Goal: Task Accomplishment & Management: Complete application form

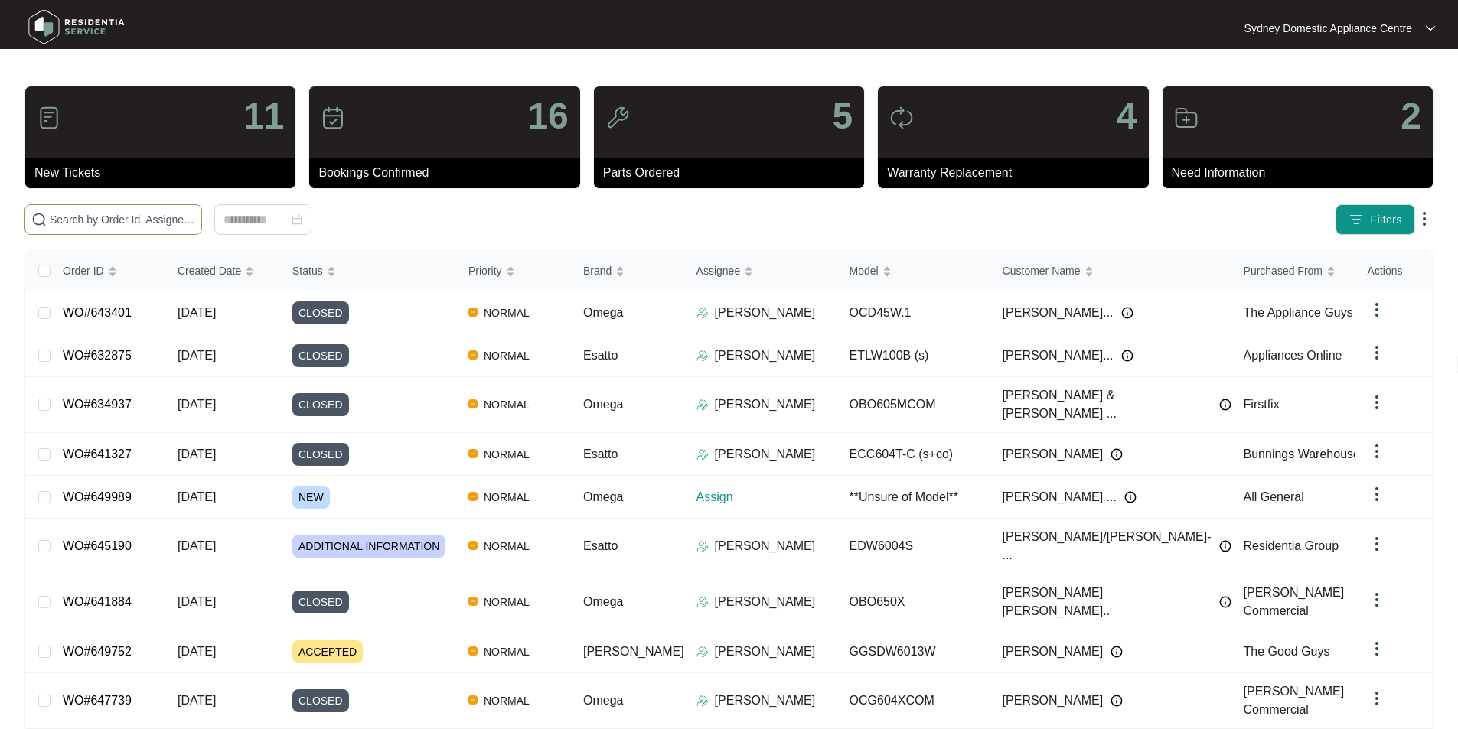
click at [202, 228] on span at bounding box center [113, 219] width 178 height 31
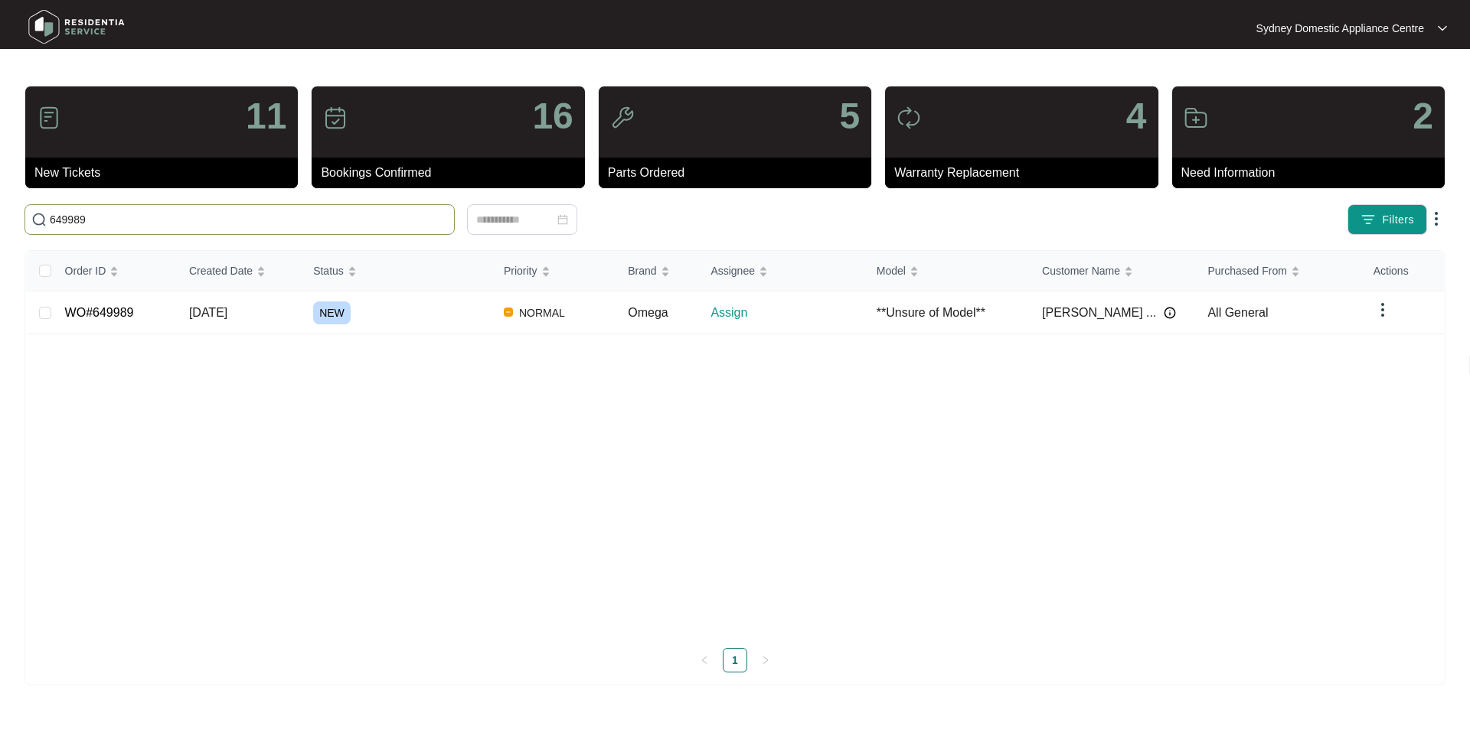
click at [54, 223] on input "649989" at bounding box center [249, 219] width 398 height 17
type input "649989"
click at [96, 315] on link "WO#649989" at bounding box center [99, 312] width 69 height 13
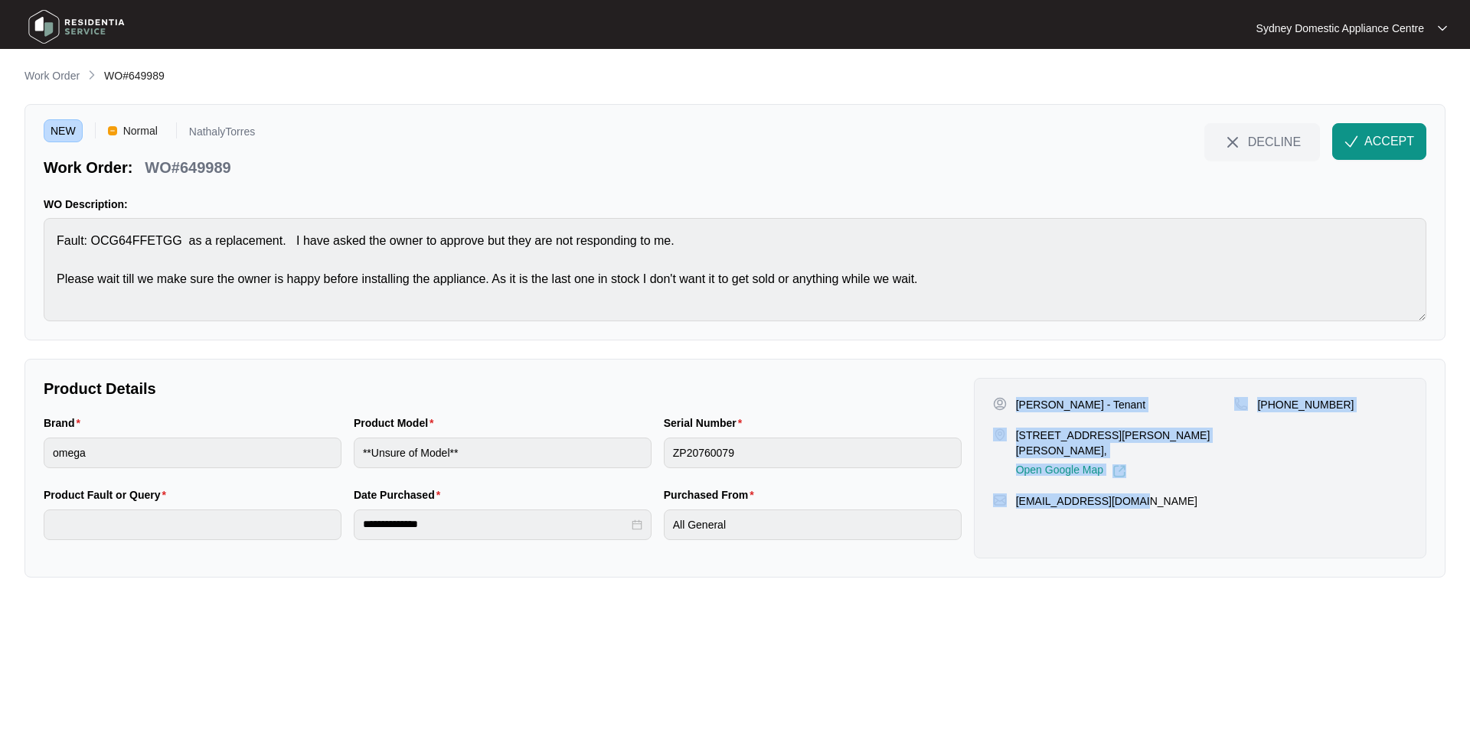
drag, startPoint x: 1160, startPoint y: 511, endPoint x: 1017, endPoint y: 406, distance: 177.3
click at [1017, 406] on div "[PERSON_NAME] - Tenant  Unit [STREET_ADDRESS][PERSON_NAME][PERSON_NAME], Open G…" at bounding box center [1200, 468] width 452 height 181
copy div "[PERSON_NAME] - Tenant  Unit [STREET_ADDRESS][PERSON_NAME][PERSON_NAME], Open G…"
click at [1402, 148] on span "ACCEPT" at bounding box center [1389, 141] width 50 height 18
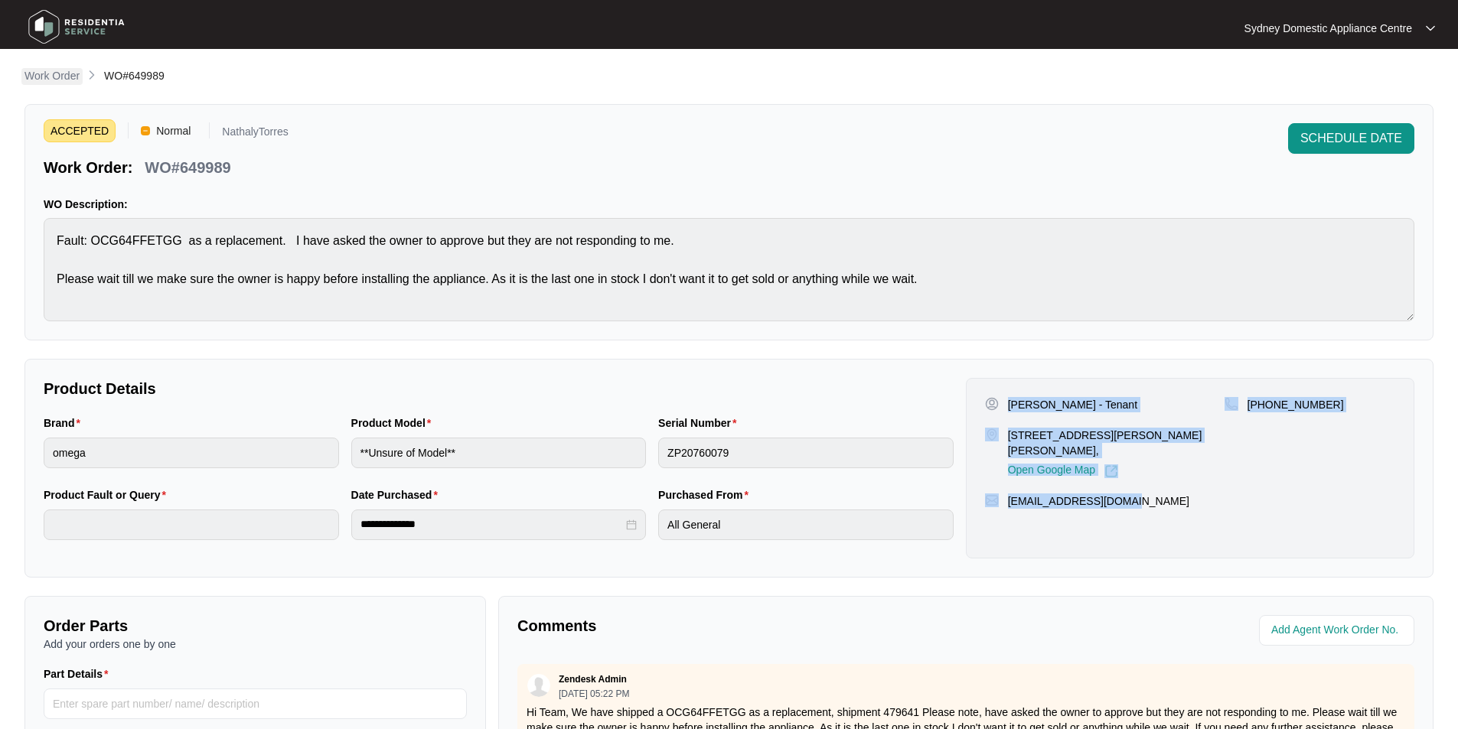
click at [65, 80] on p "Work Order" at bounding box center [51, 75] width 55 height 15
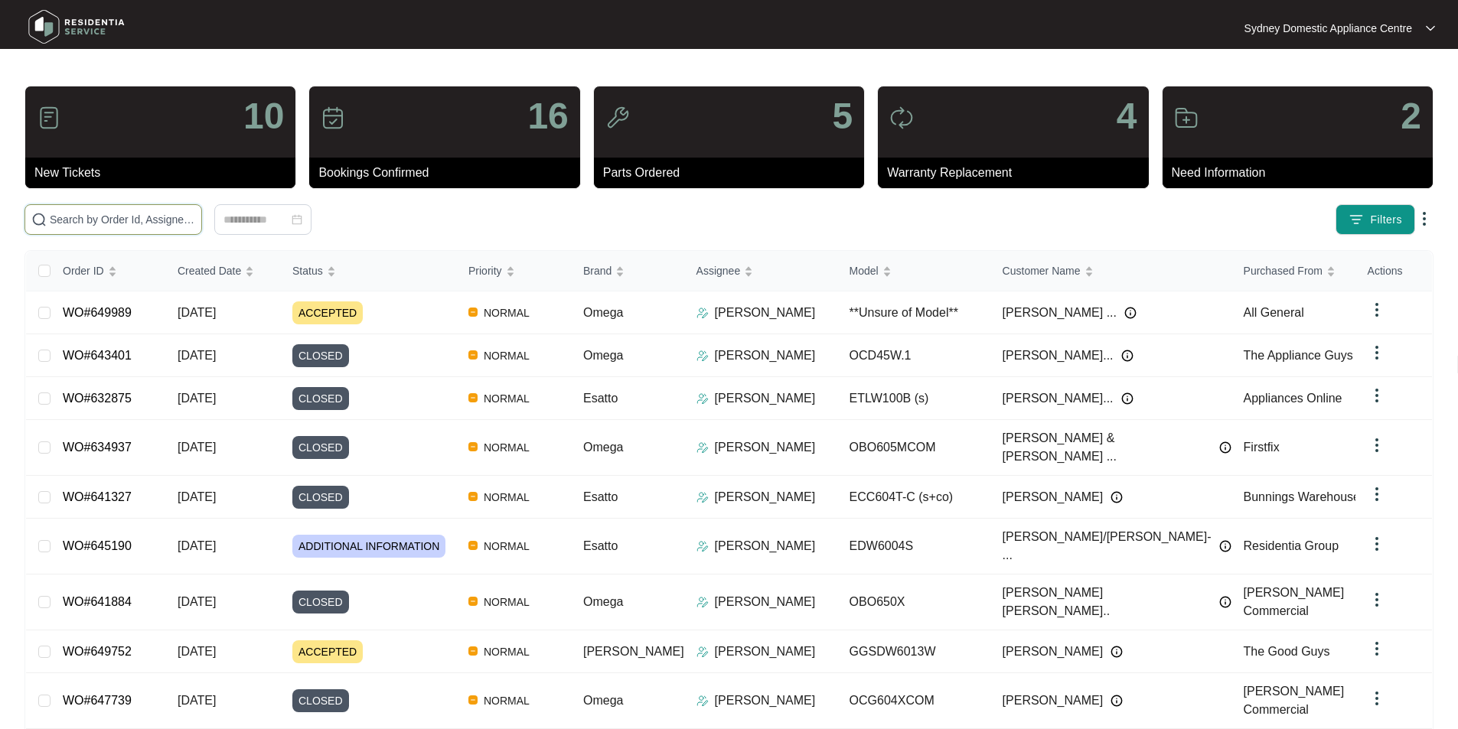
click at [195, 227] on input "text" at bounding box center [122, 219] width 145 height 17
paste input "644232"
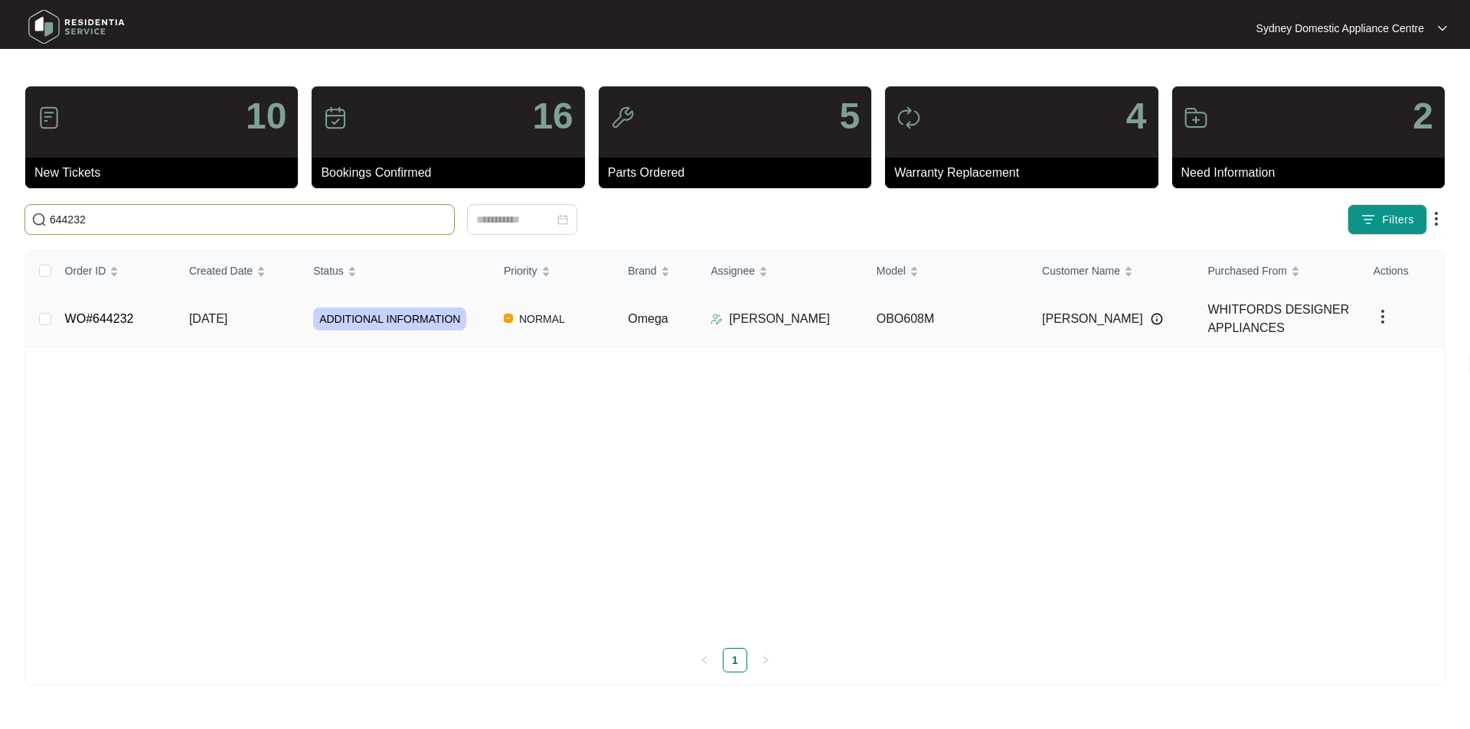
type input "644232"
click at [97, 325] on link "WO#644232" at bounding box center [99, 318] width 69 height 13
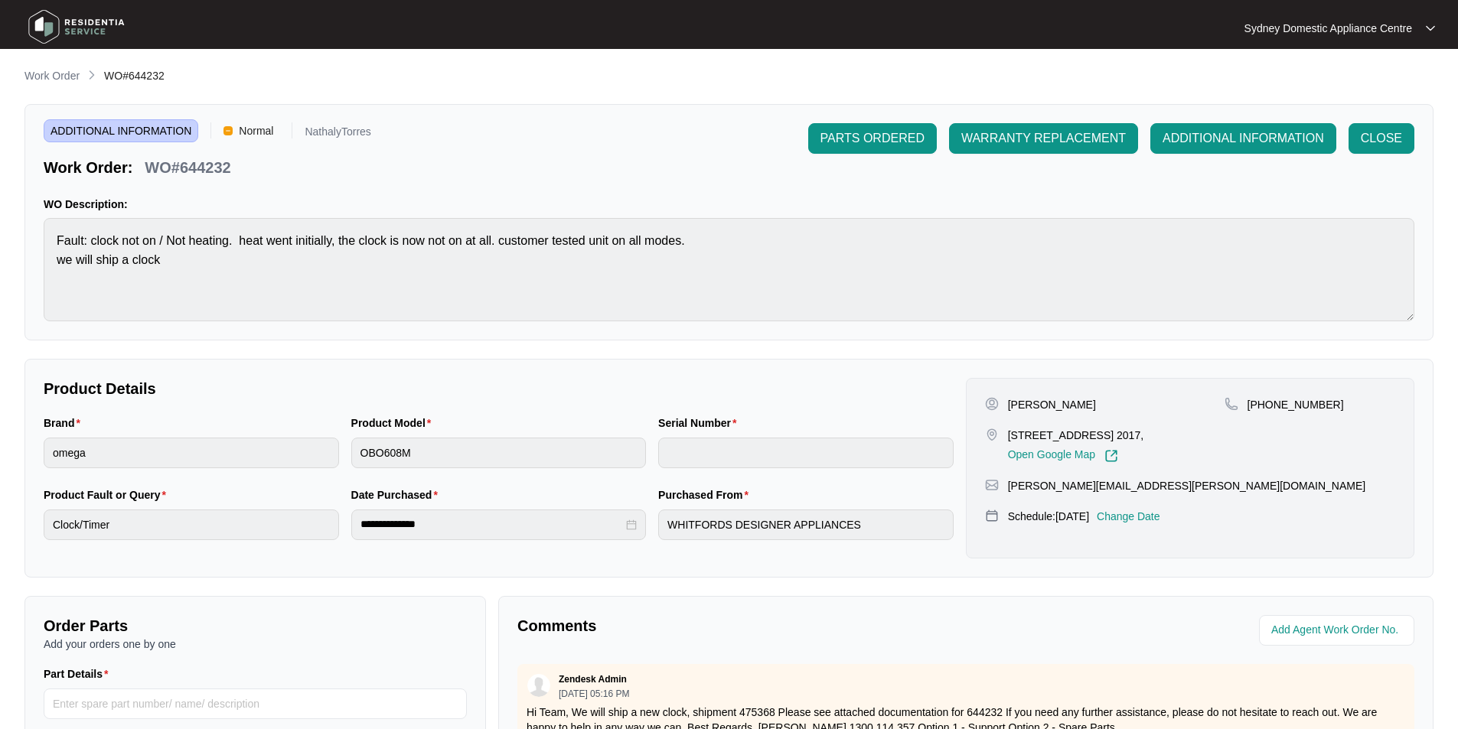
click at [208, 159] on p "WO#644232" at bounding box center [188, 167] width 86 height 21
copy p "644232"
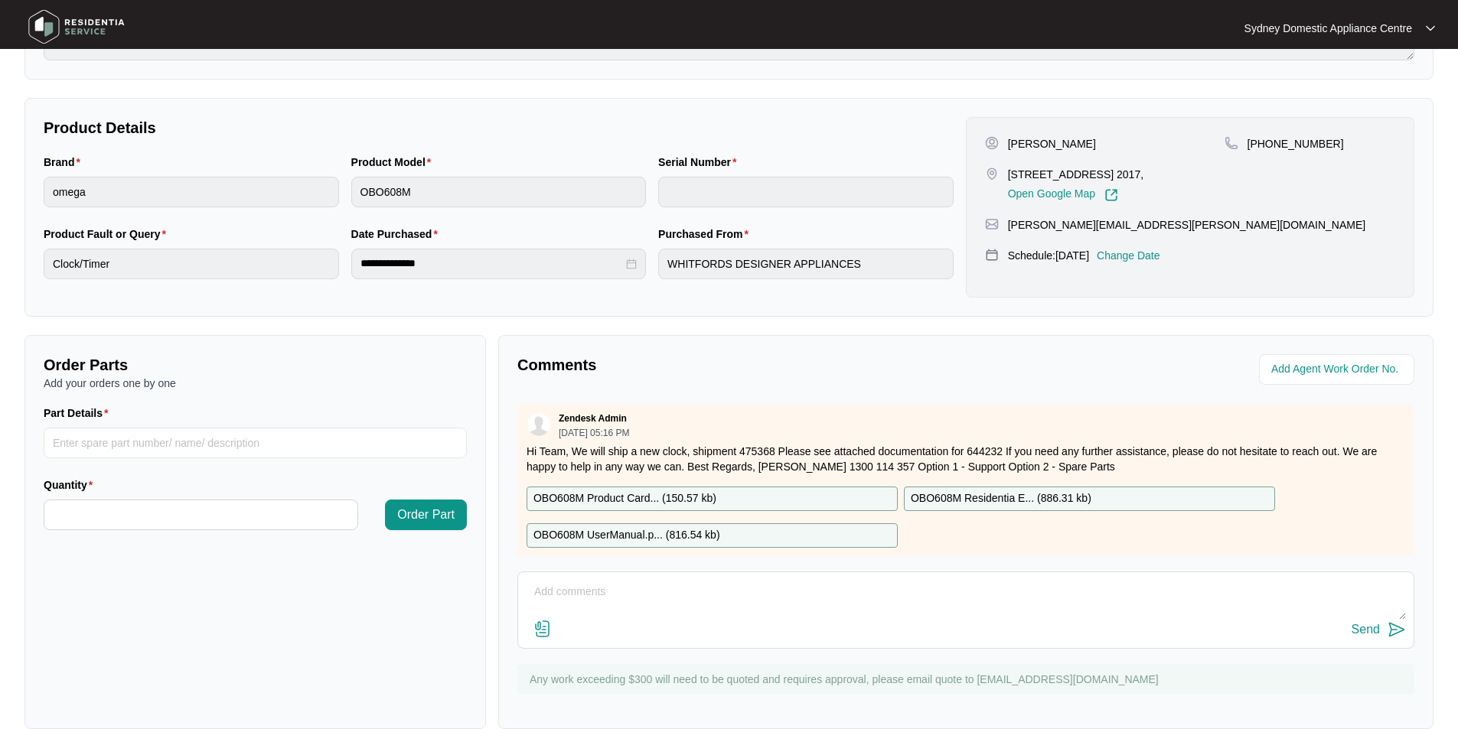
scroll to position [286, 0]
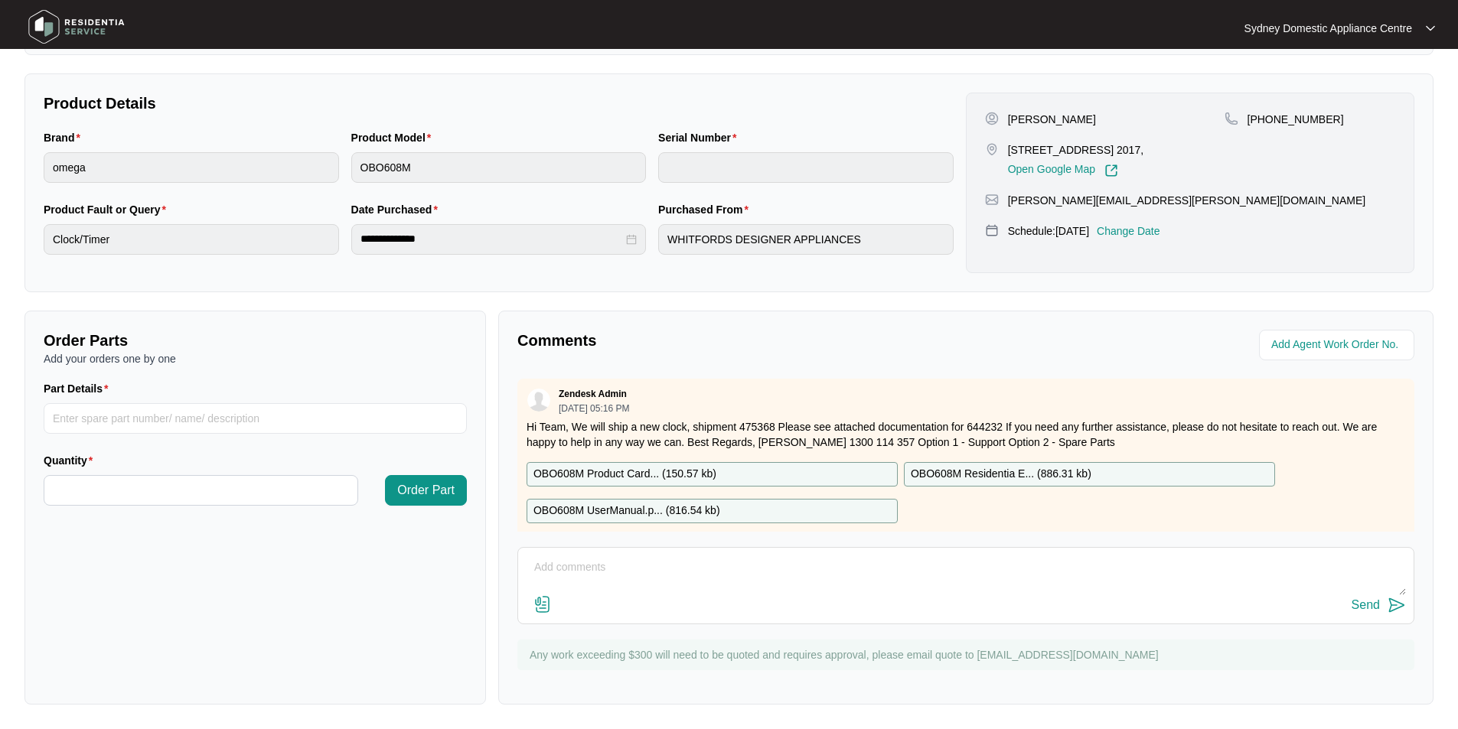
click at [684, 572] on textarea at bounding box center [966, 576] width 880 height 40
paste textarea "FAULT REPORTED: clock not on / Not heating. heat went initially; the clock is n…"
click at [834, 594] on textarea "FAULT REPORTED: clock not on / Not heating. heat went initially; the clock is n…" at bounding box center [966, 576] width 880 height 40
paste textarea "Serial Number: 962381824040273"
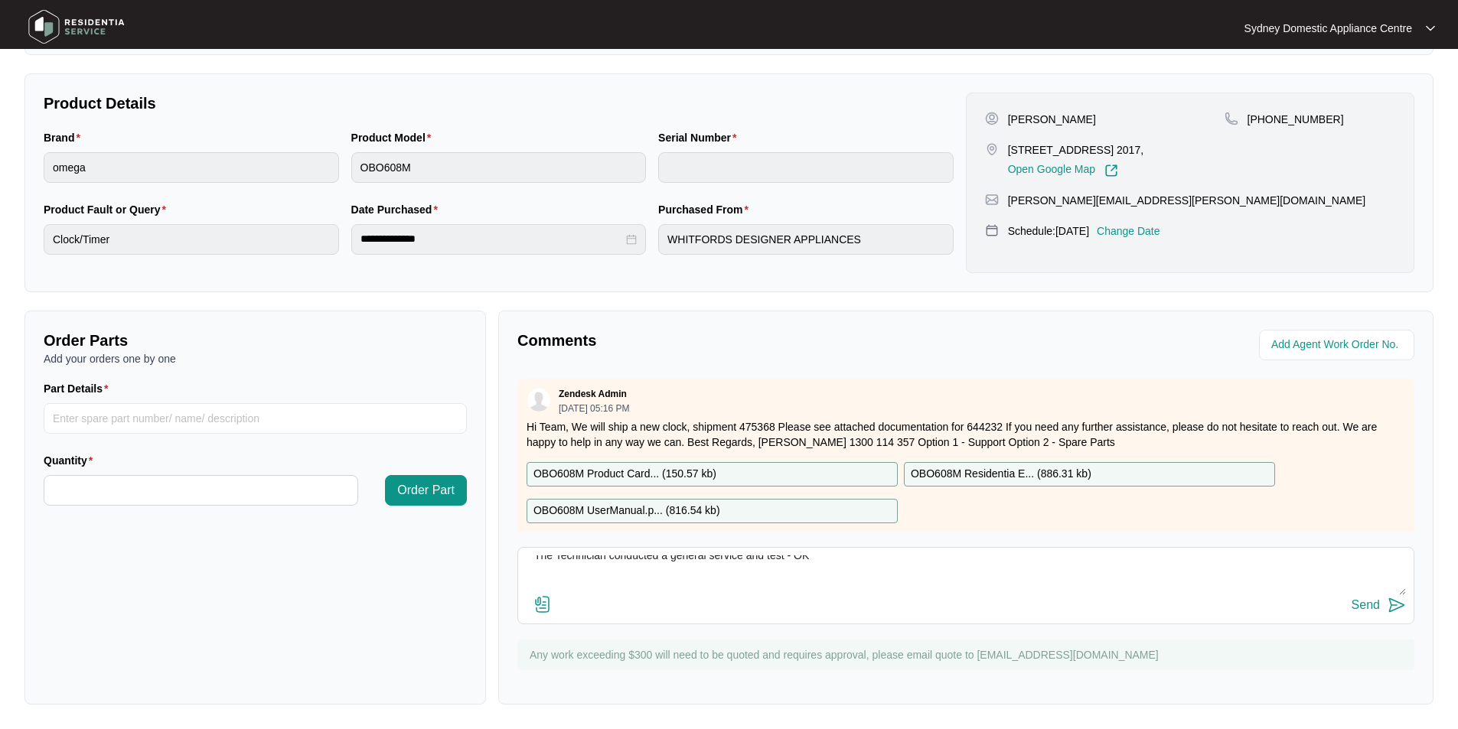
scroll to position [113, 0]
type textarea "FAULT REPORTED: clock not on / Not heating. heat went initially; the clock is n…"
click at [540, 599] on img at bounding box center [543, 605] width 18 height 18
click at [0, 0] on input "file" at bounding box center [0, 0] width 0 height 0
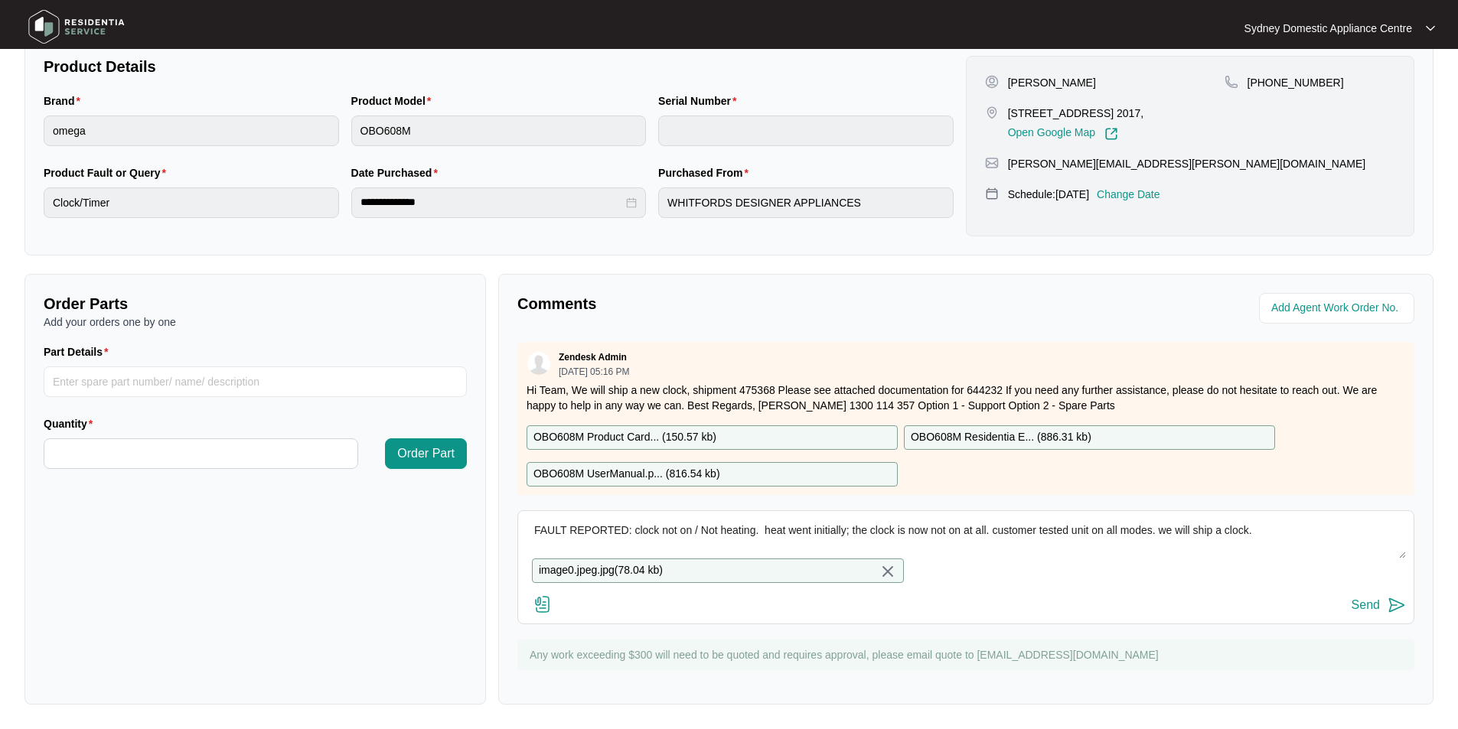
scroll to position [334, 0]
click at [1382, 605] on button "Send" at bounding box center [1379, 606] width 54 height 21
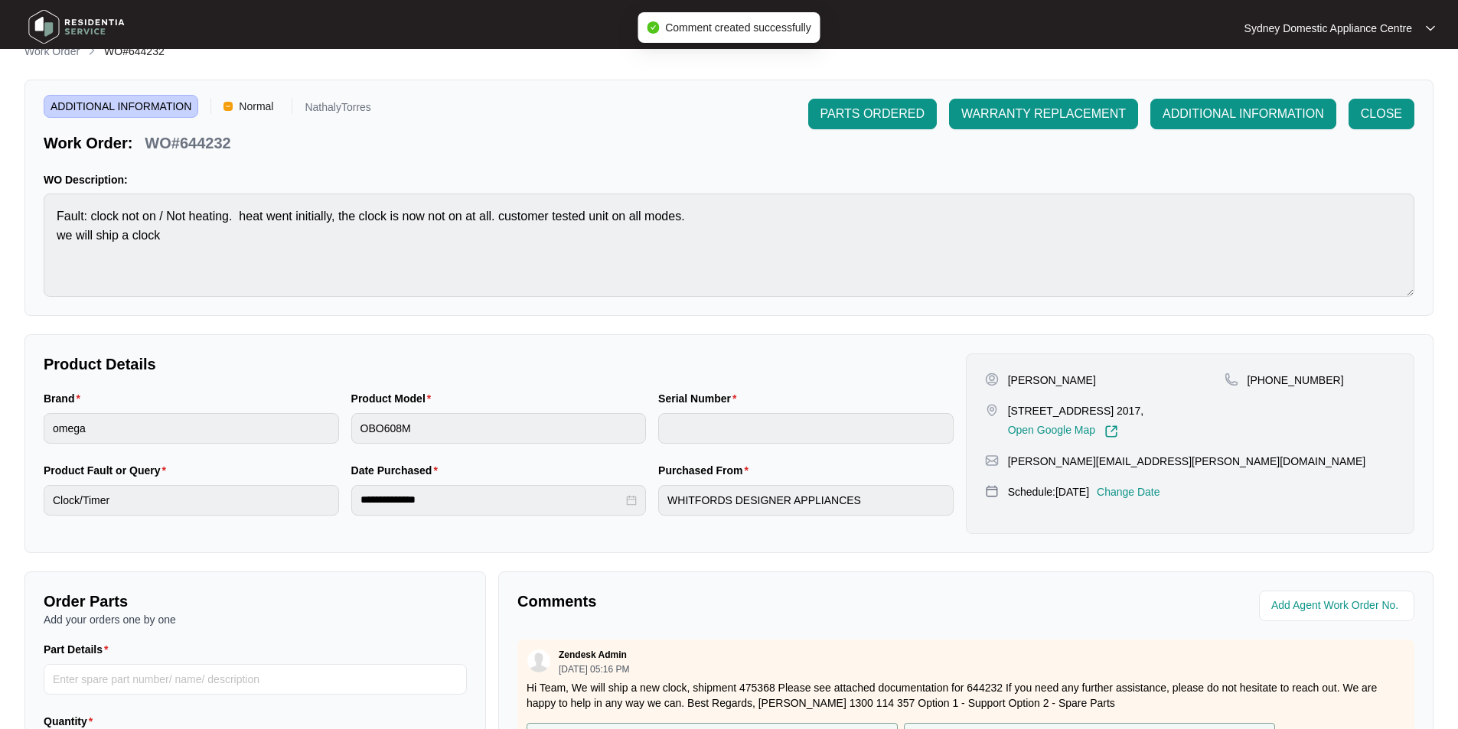
scroll to position [0, 0]
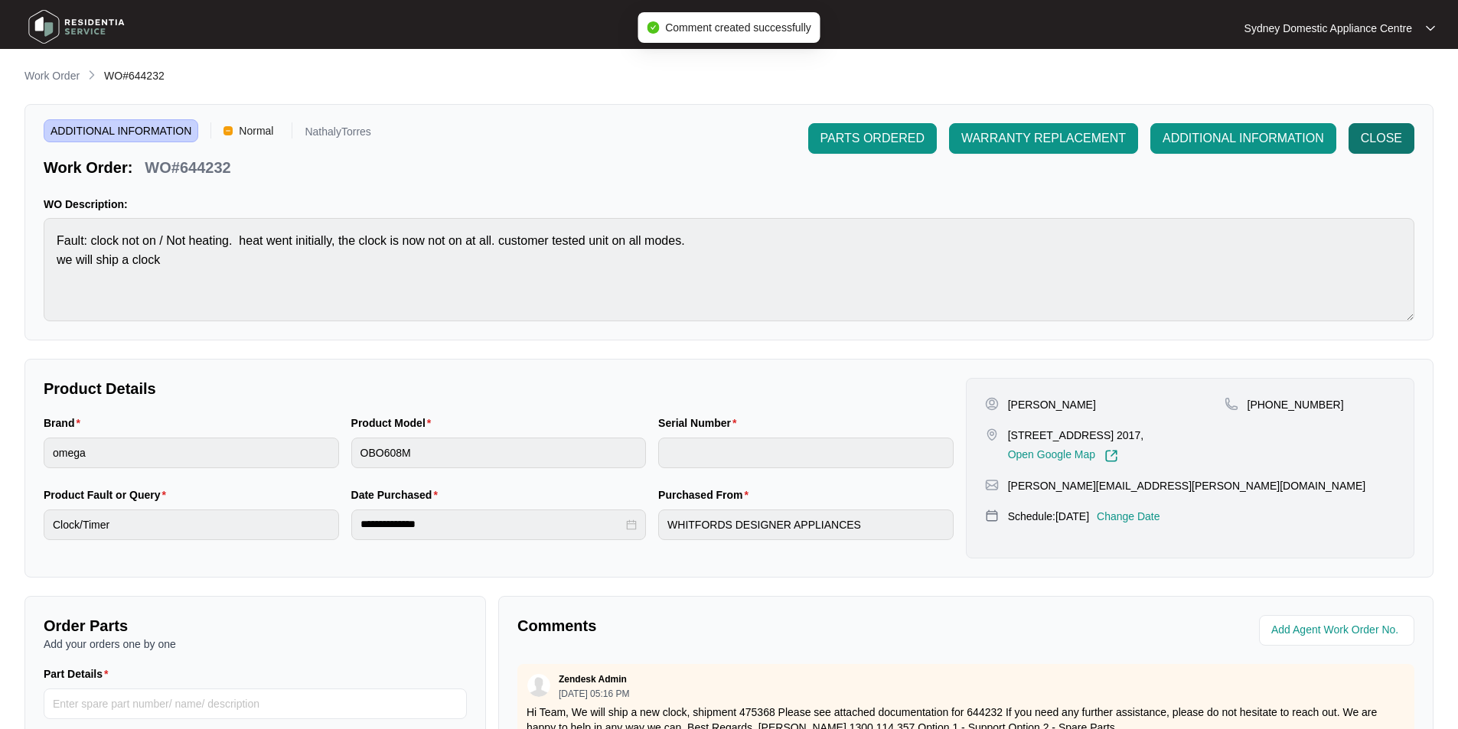
click at [1376, 144] on span "CLOSE" at bounding box center [1381, 138] width 41 height 18
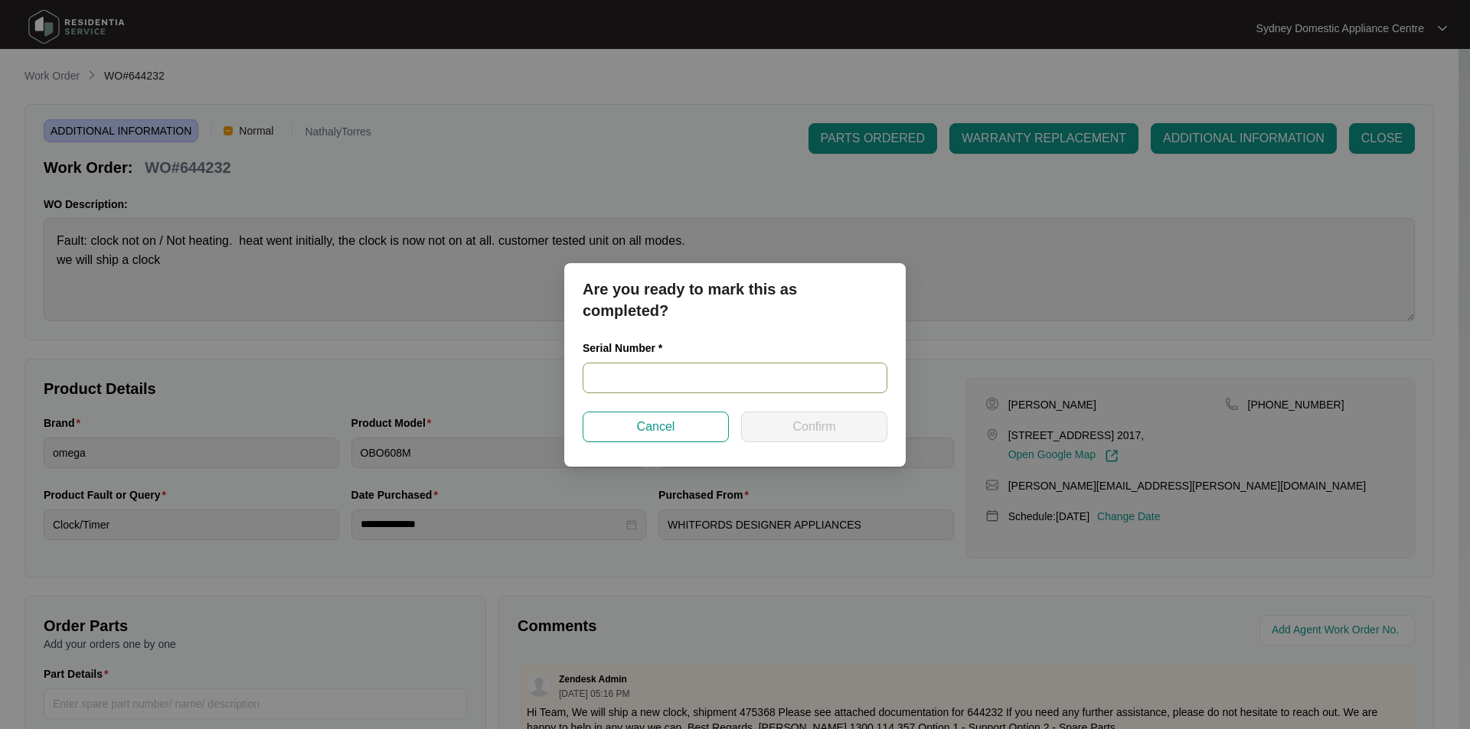
click at [736, 371] on input "text" at bounding box center [734, 378] width 305 height 31
paste input "962381824040273"
type input "962381824040273"
click at [805, 434] on span "Confirm" at bounding box center [813, 427] width 43 height 18
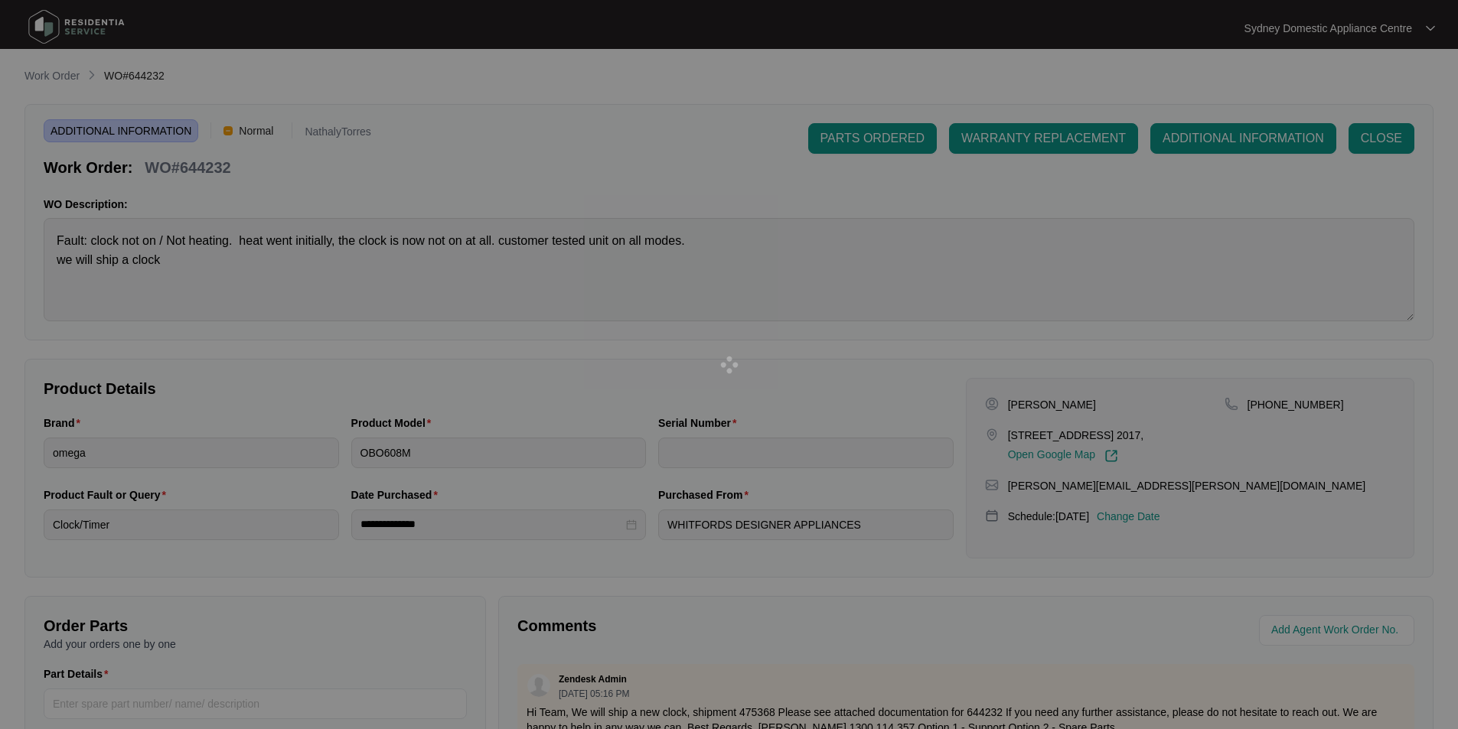
type input "962381824040273"
